Goal: Find contact information: Find contact information

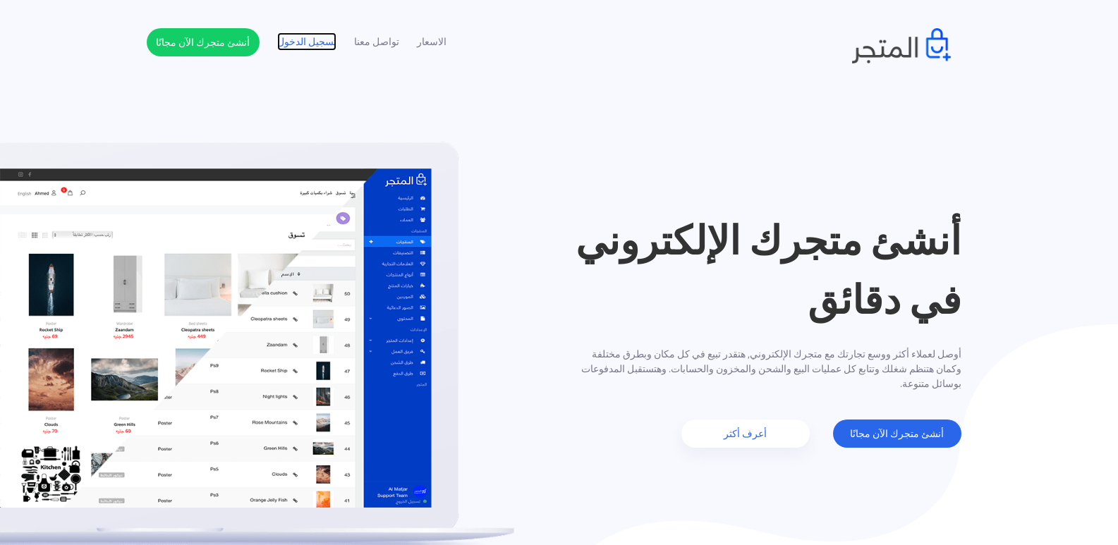
click at [309, 36] on link "تسجيل الدخول" at bounding box center [306, 42] width 59 height 15
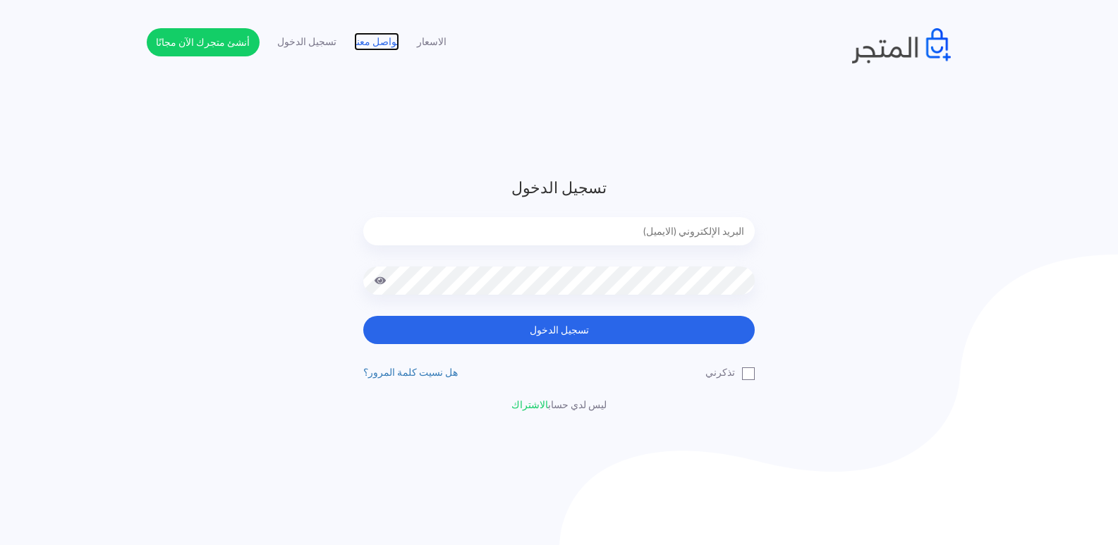
click at [397, 44] on link "تواصل معنا" at bounding box center [376, 42] width 45 height 15
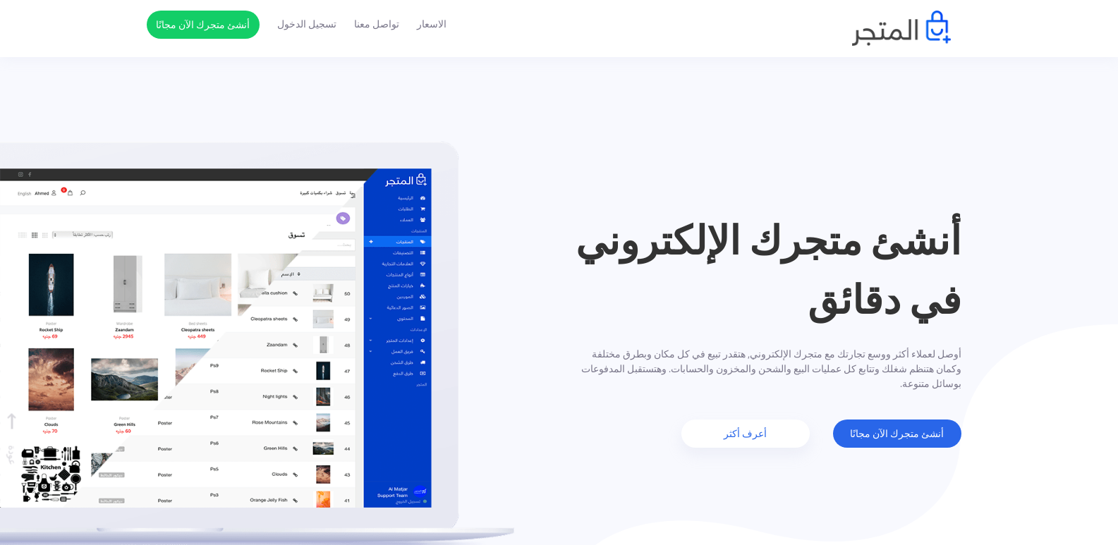
scroll to position [2321, 0]
